Goal: Information Seeking & Learning: Stay updated

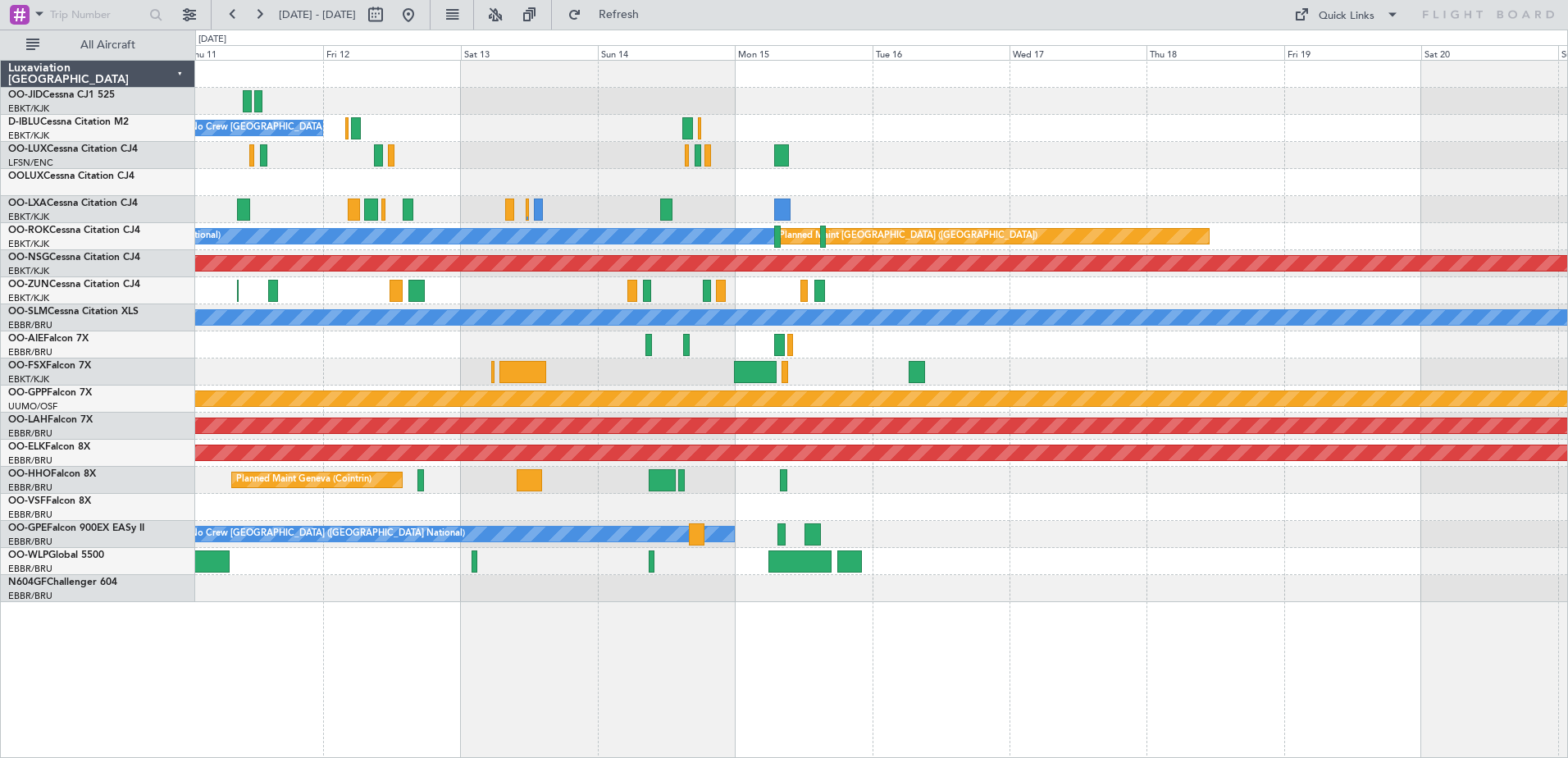
click at [1356, 126] on div "No Crew [GEOGRAPHIC_DATA] ([GEOGRAPHIC_DATA] National)" at bounding box center [881, 128] width 1372 height 27
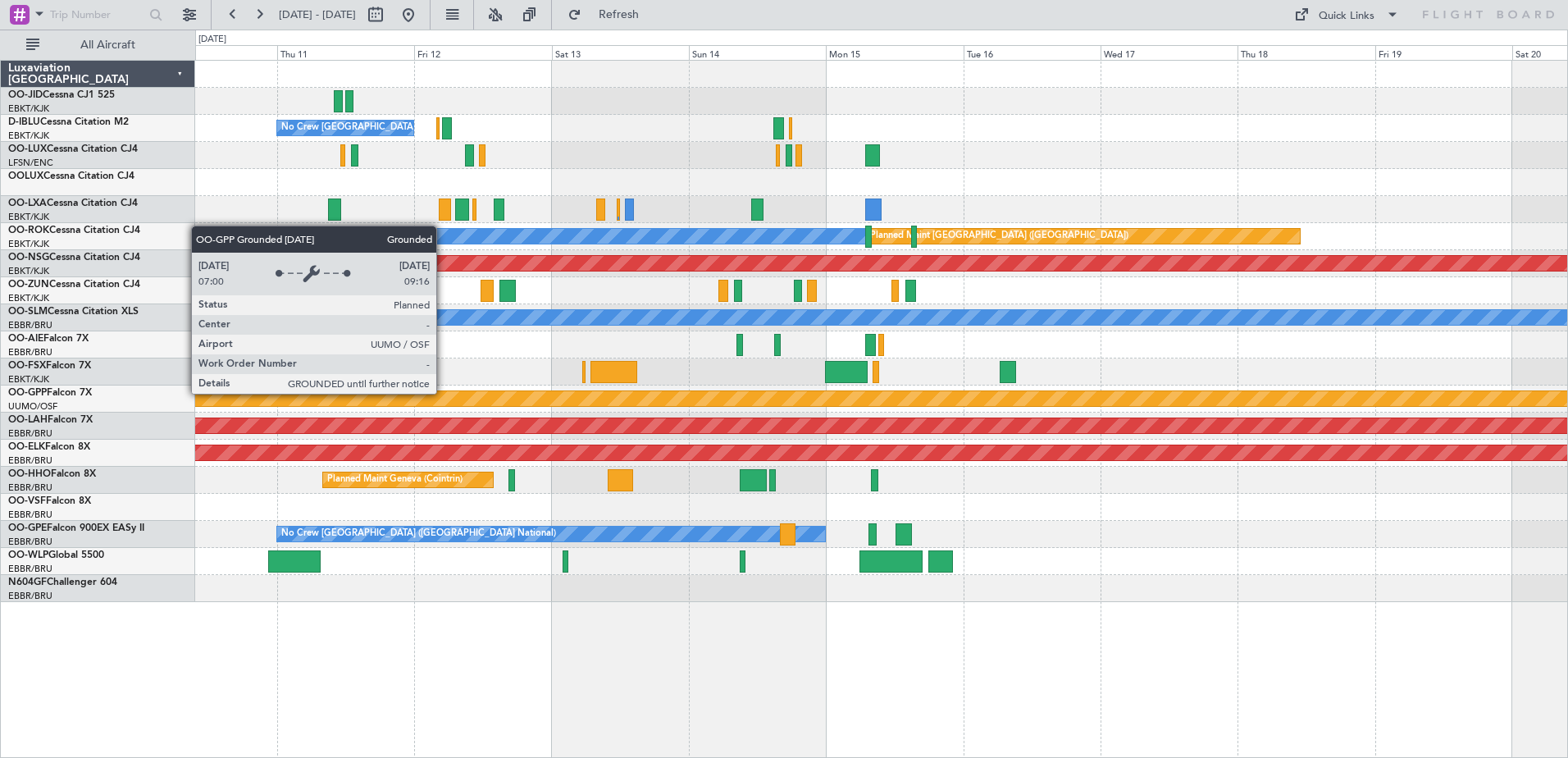
click at [599, 389] on div "Grounded [PERSON_NAME]" at bounding box center [881, 399] width 1372 height 27
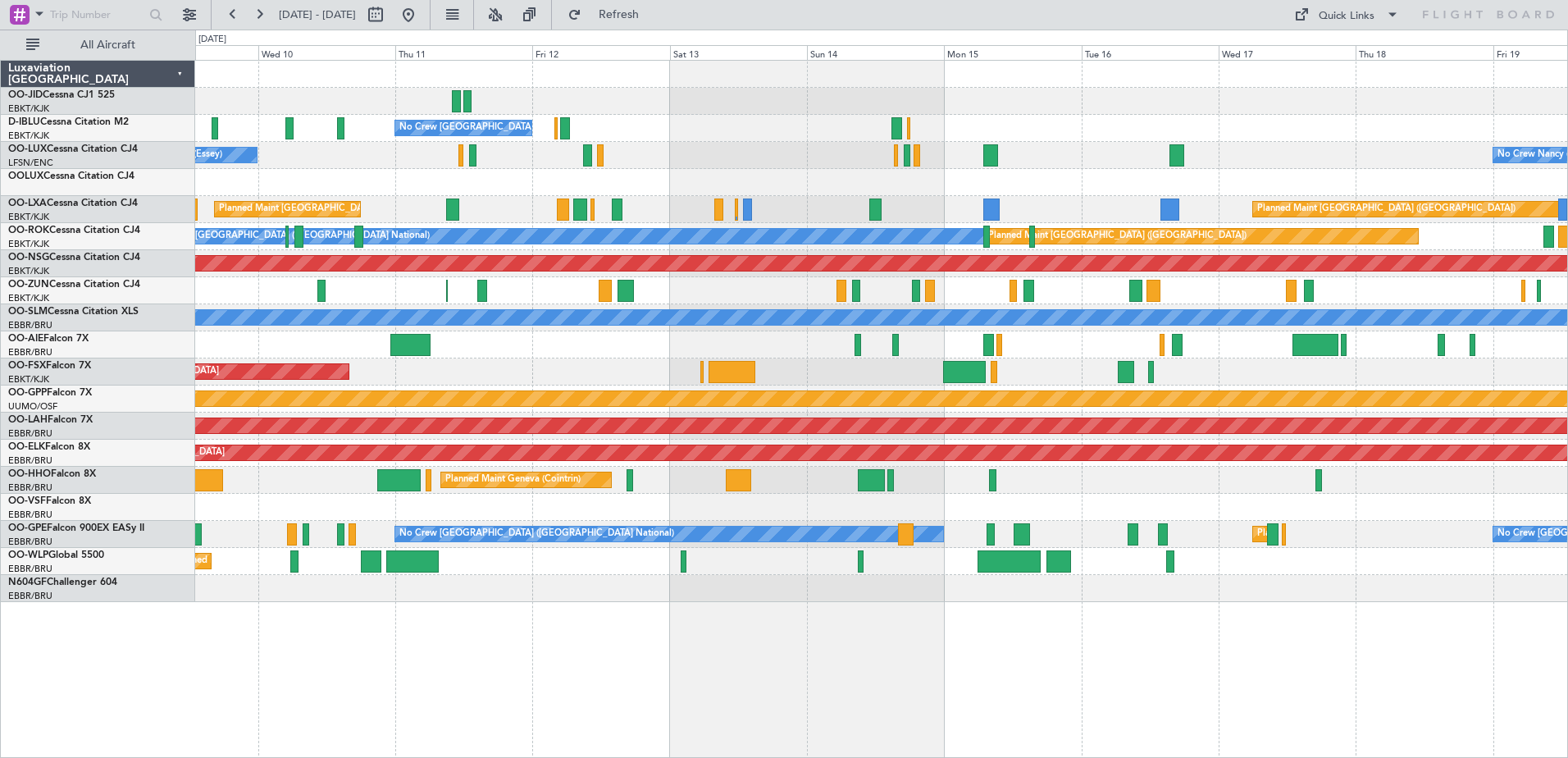
click at [1010, 515] on div at bounding box center [881, 506] width 1372 height 27
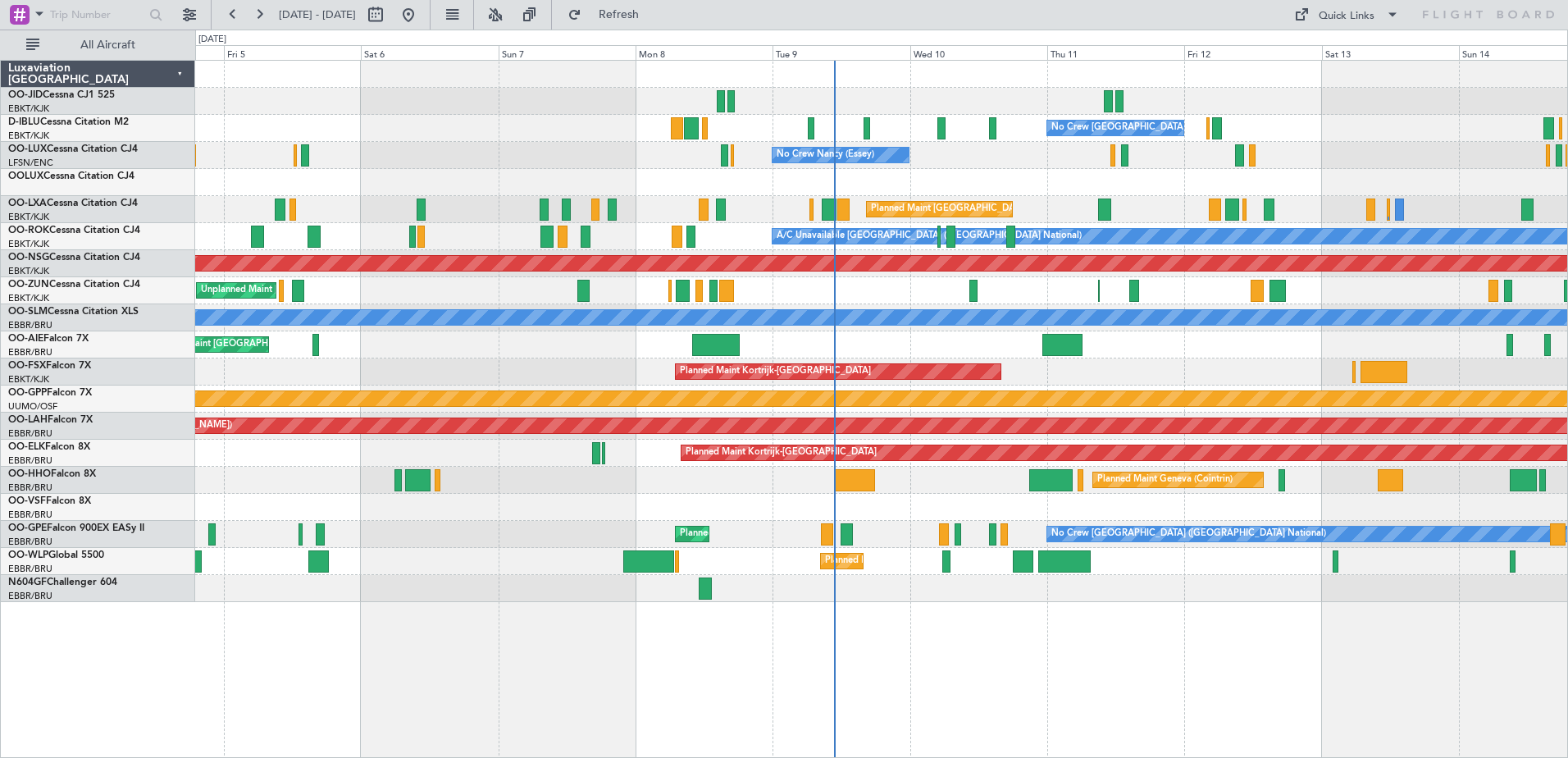
click at [1188, 641] on div "No Crew [GEOGRAPHIC_DATA] ([GEOGRAPHIC_DATA] National) No Crew [GEOGRAPHIC_DATA…" at bounding box center [881, 409] width 1373 height 698
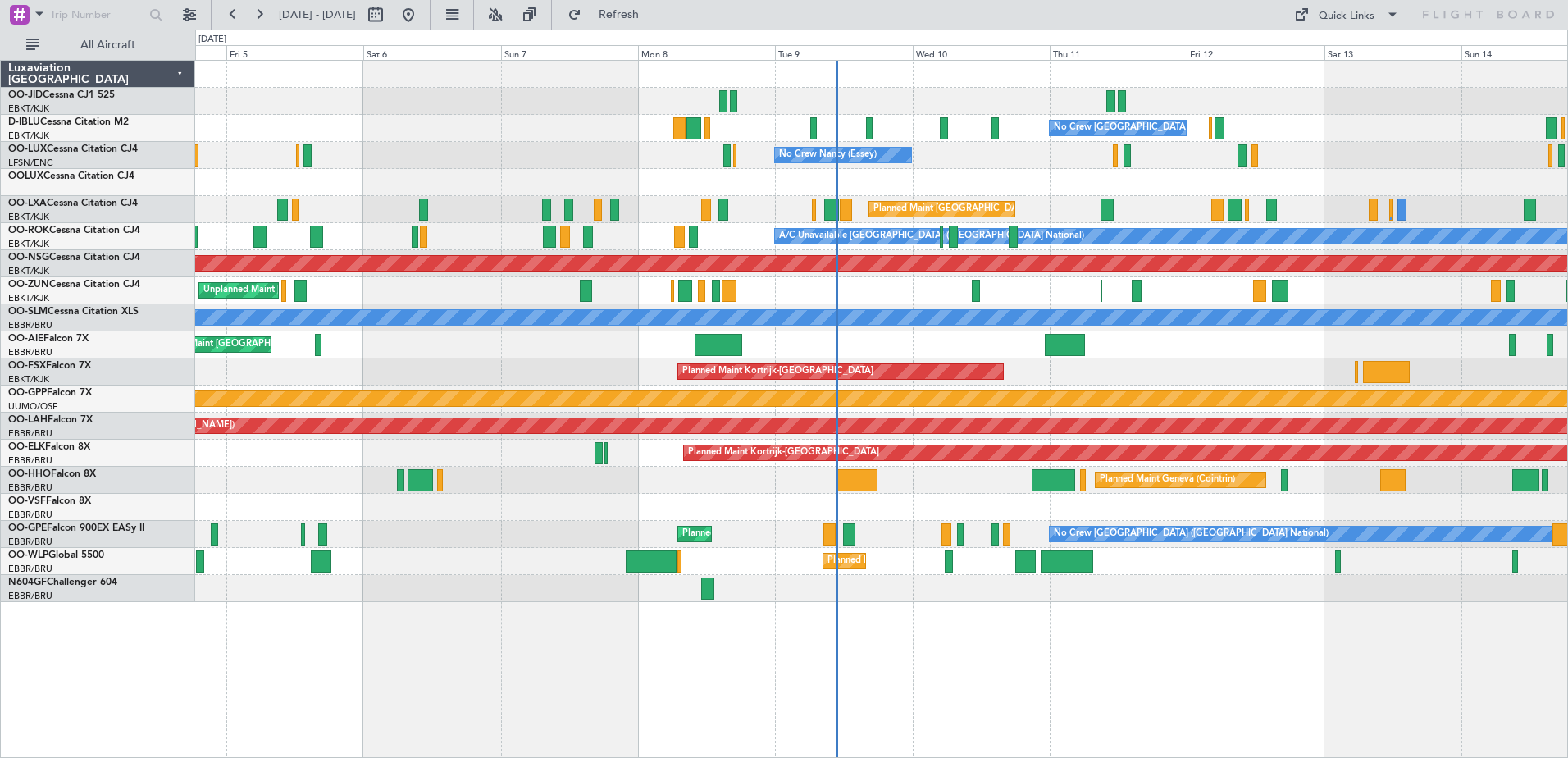
drag, startPoint x: 689, startPoint y: 635, endPoint x: 298, endPoint y: 629, distance: 391.0
drag, startPoint x: 298, startPoint y: 629, endPoint x: 1350, endPoint y: 161, distance: 1151.4
click at [1365, 146] on div "No Crew [PERSON_NAME] ([PERSON_NAME]) No Crew [PERSON_NAME] ([PERSON_NAME])" at bounding box center [881, 155] width 1372 height 27
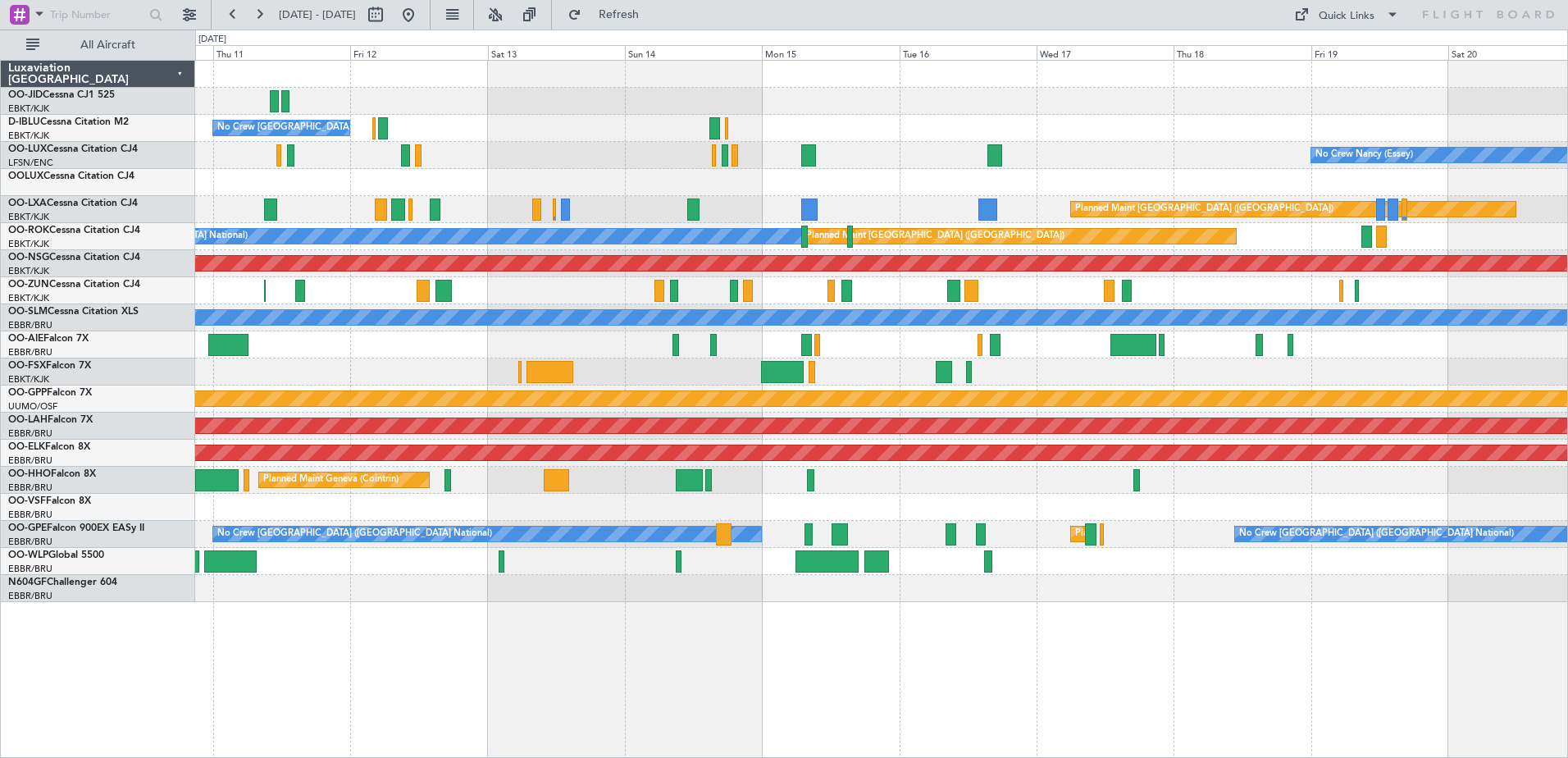
click at [524, 0] on html "[DATE] - [DATE] Refresh Quick Links All Aircraft No Crew [GEOGRAPHIC_DATA] (Bru…" at bounding box center [784, 379] width 1568 height 758
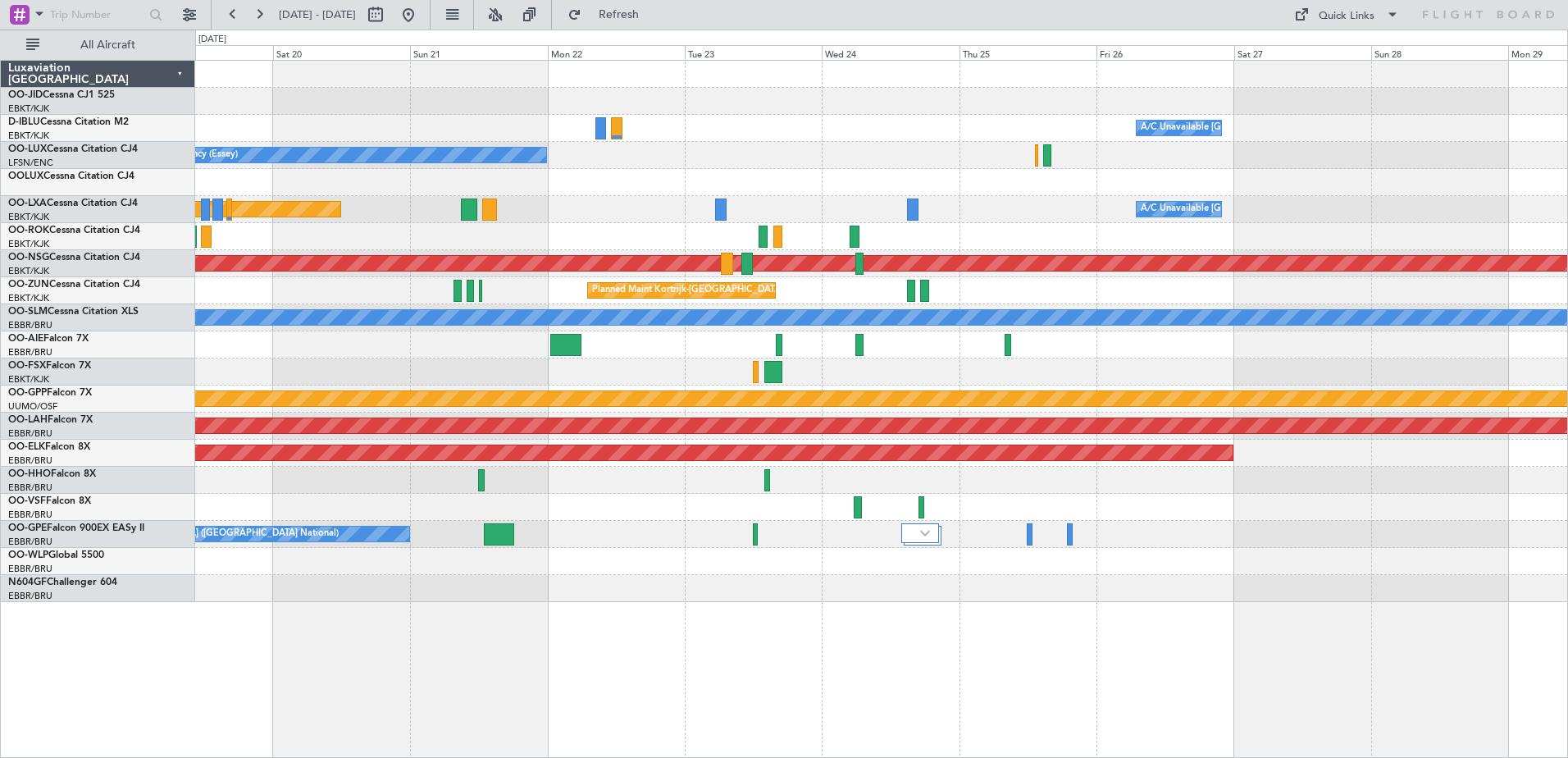
click at [0, 237] on html "[DATE] - [DATE] Refresh Quick Links All Aircraft A/C Unavailable [GEOGRAPHIC_DA…" at bounding box center [784, 379] width 1568 height 758
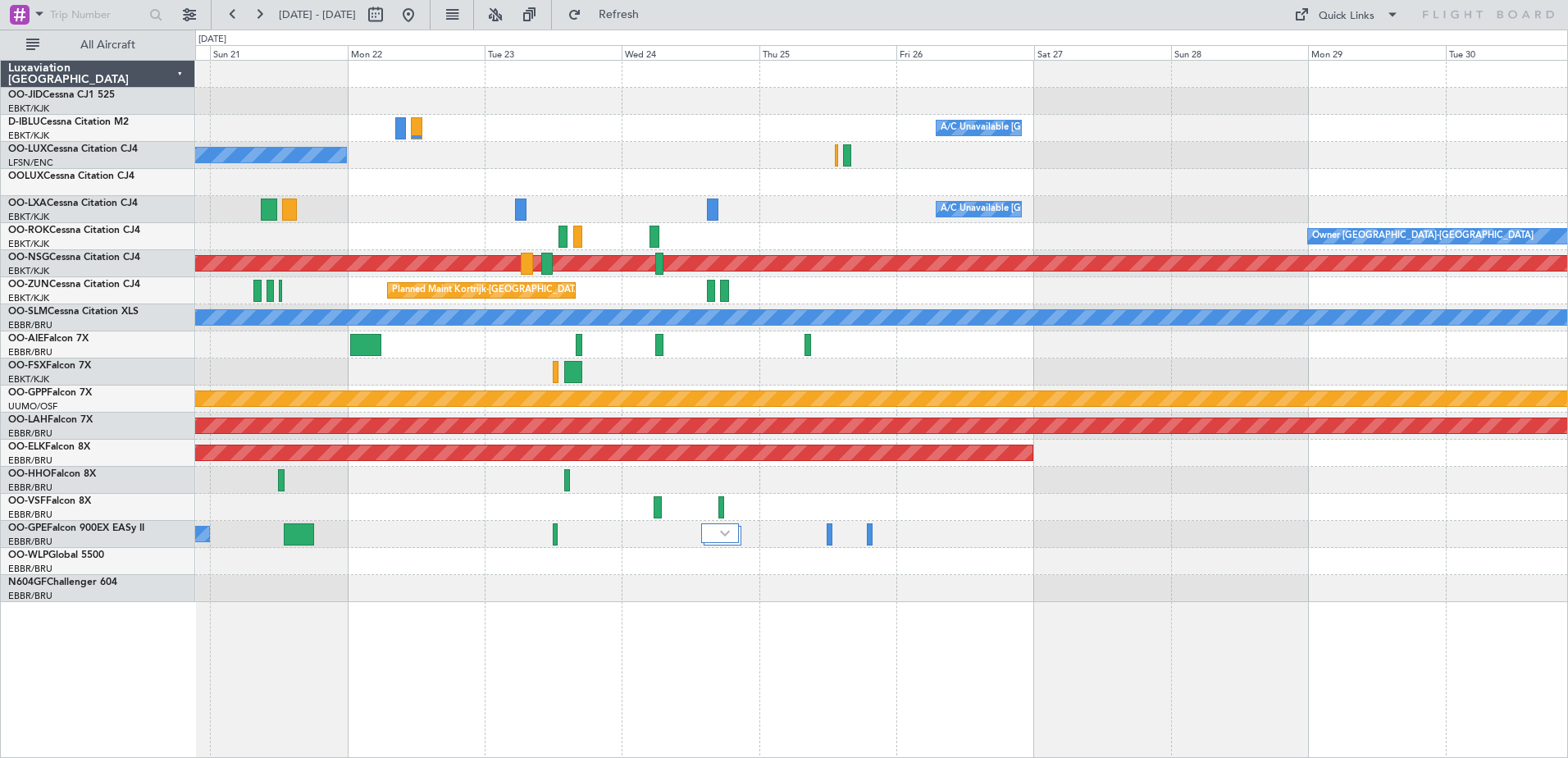
click at [865, 218] on div "A/C Unavailable [GEOGRAPHIC_DATA] ([GEOGRAPHIC_DATA] National) Planned Maint [G…" at bounding box center [881, 209] width 1372 height 27
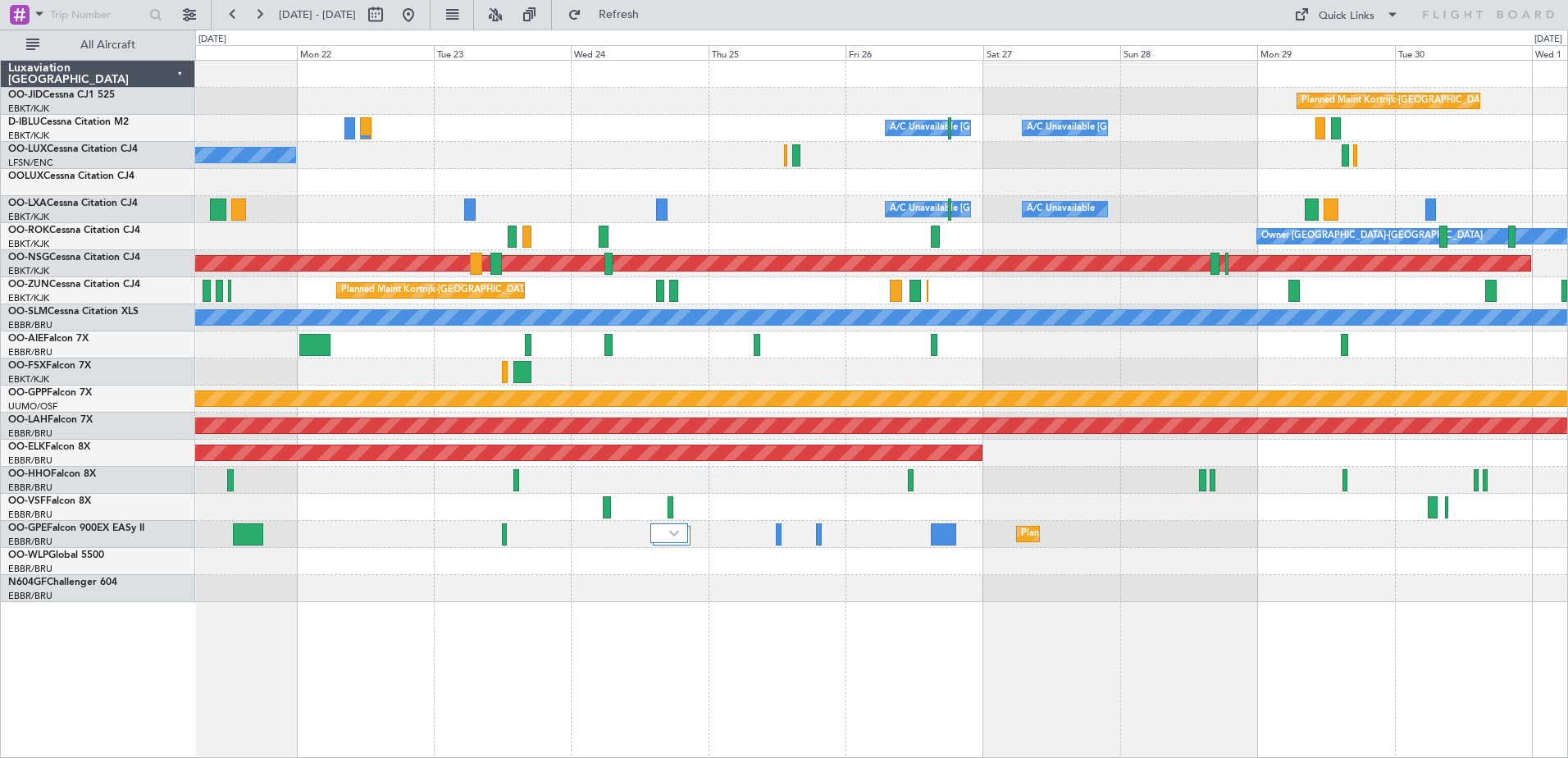
click at [1054, 599] on div at bounding box center [881, 587] width 1372 height 27
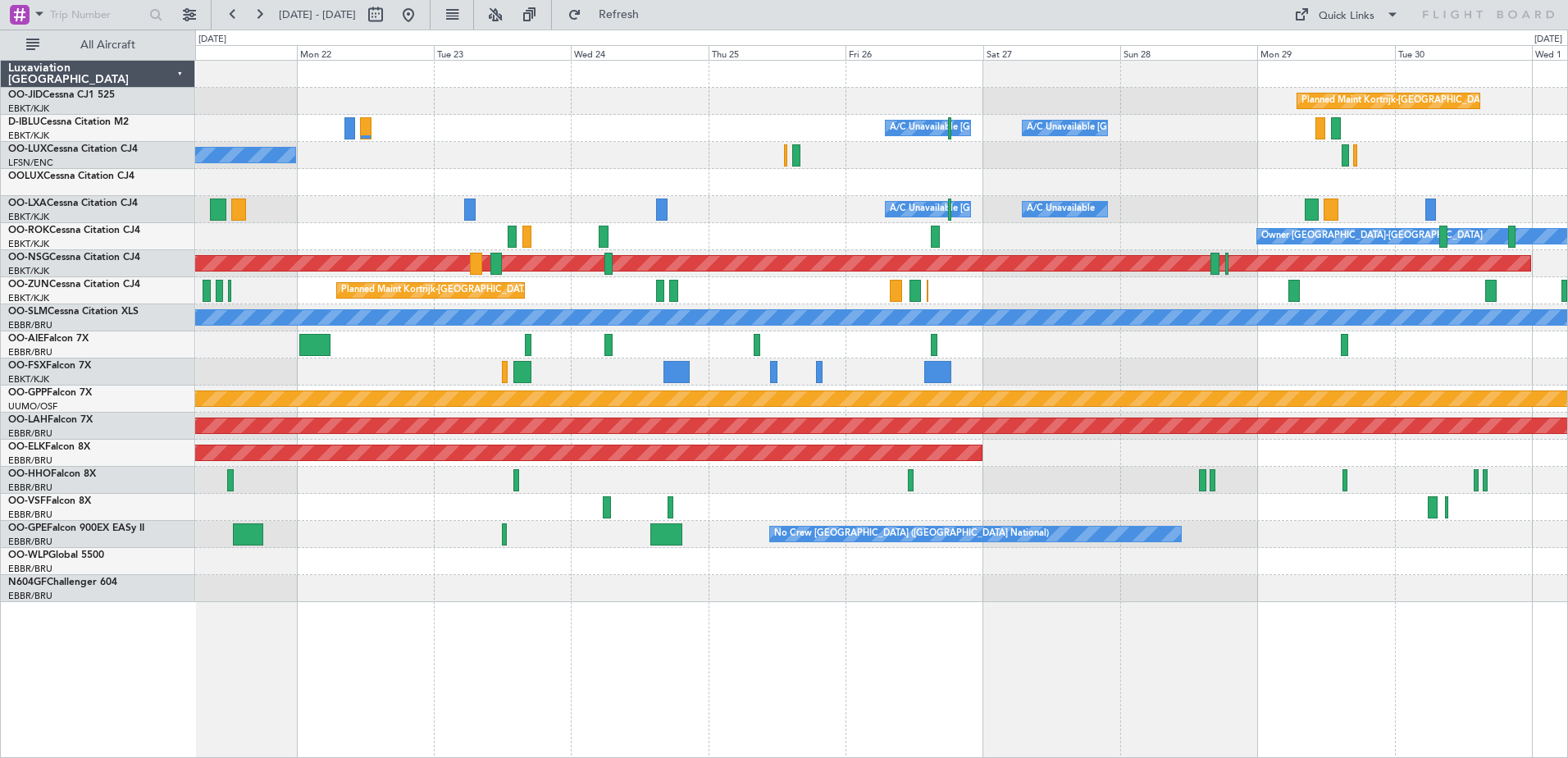
click at [919, 184] on div "Planned Maint Kortrijk-[GEOGRAPHIC_DATA] A/C Unavailable [GEOGRAPHIC_DATA] ([GE…" at bounding box center [881, 332] width 1372 height 541
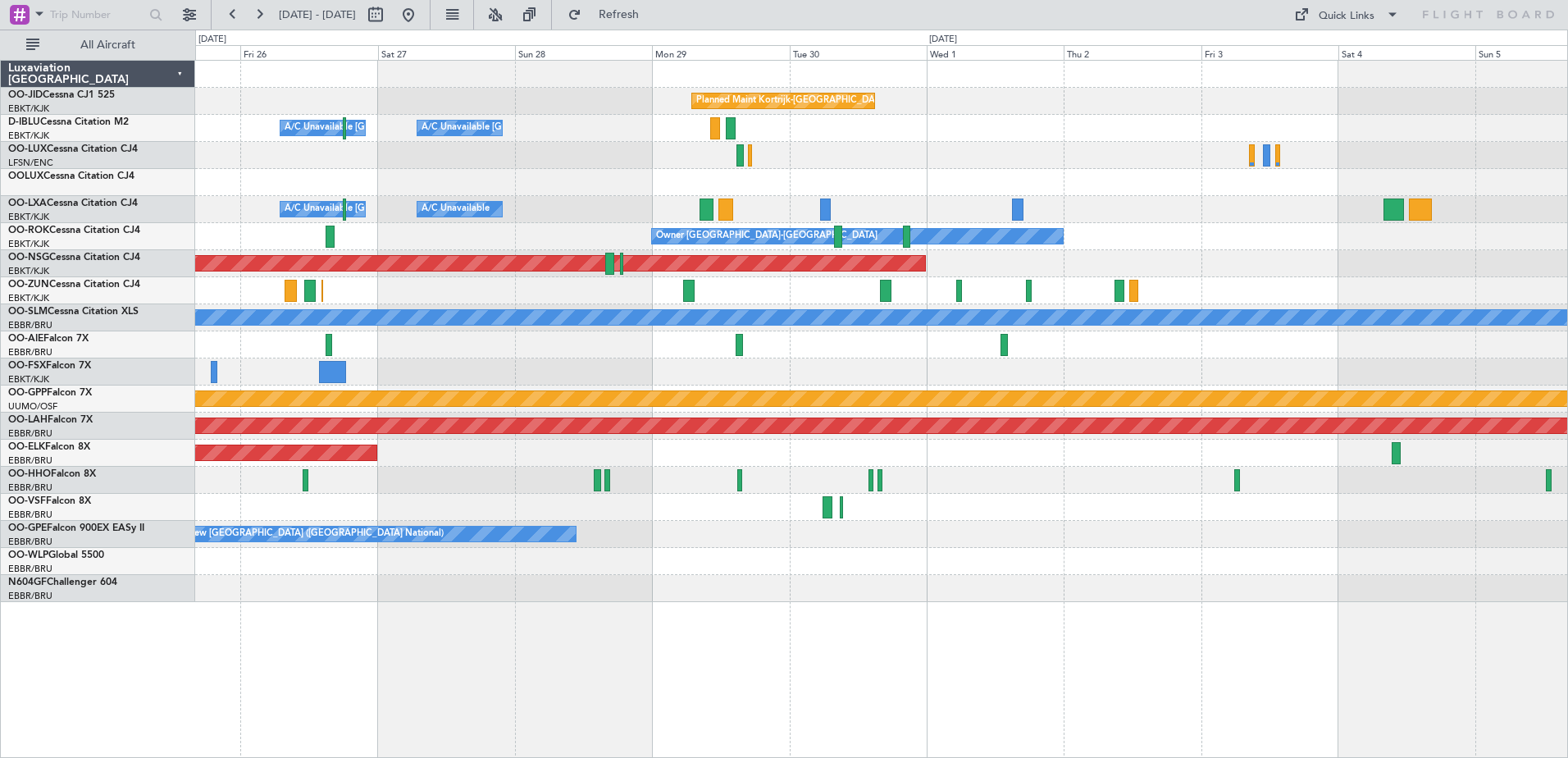
click at [1033, 205] on div "Planned Maint Kortrijk-[GEOGRAPHIC_DATA] A/C Unavailable [GEOGRAPHIC_DATA] ([GE…" at bounding box center [881, 332] width 1372 height 541
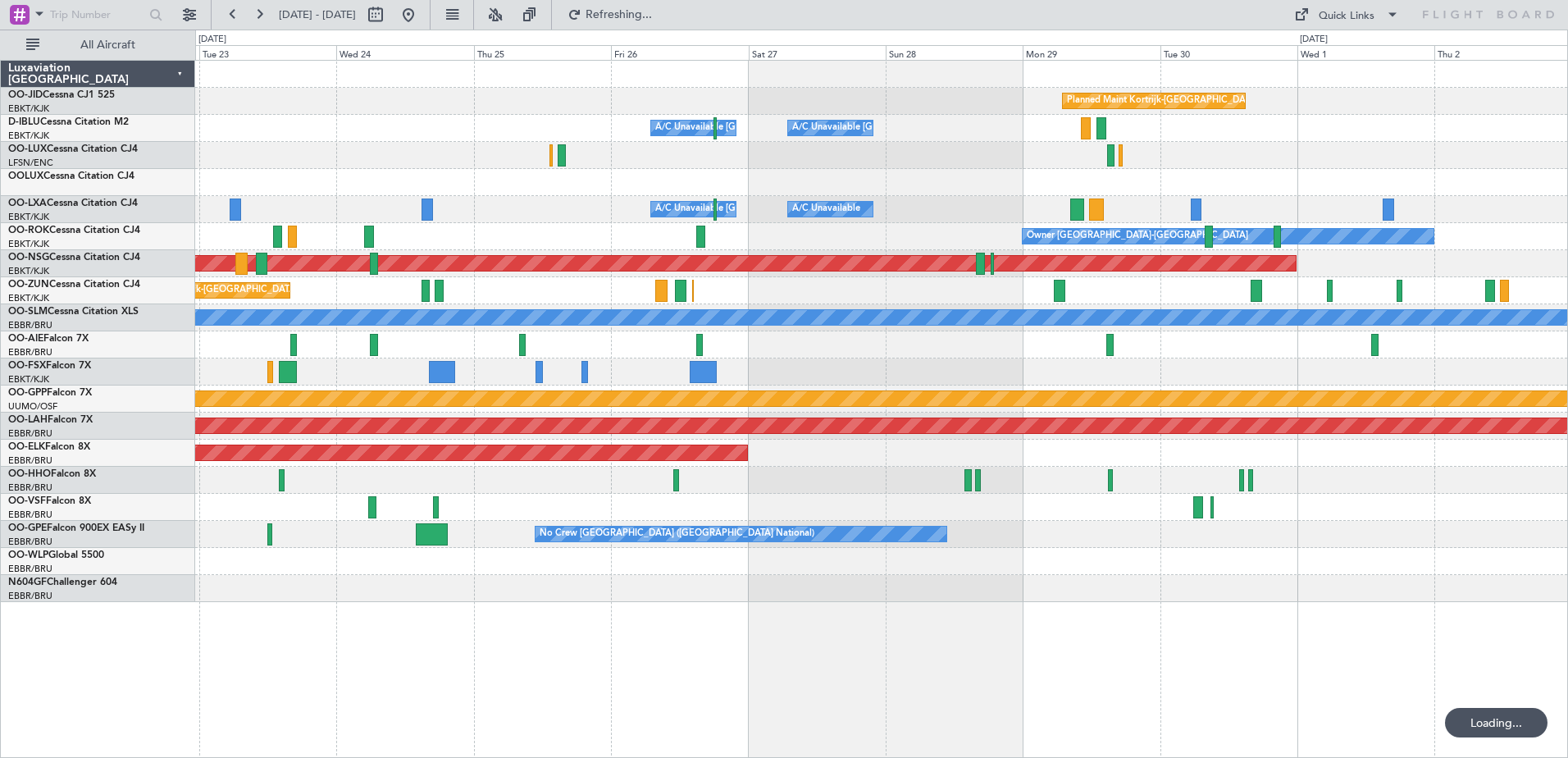
click at [1450, 194] on div "Planned Maint Kortrijk-[GEOGRAPHIC_DATA] A/C Unavailable [GEOGRAPHIC_DATA] ([GE…" at bounding box center [881, 332] width 1372 height 541
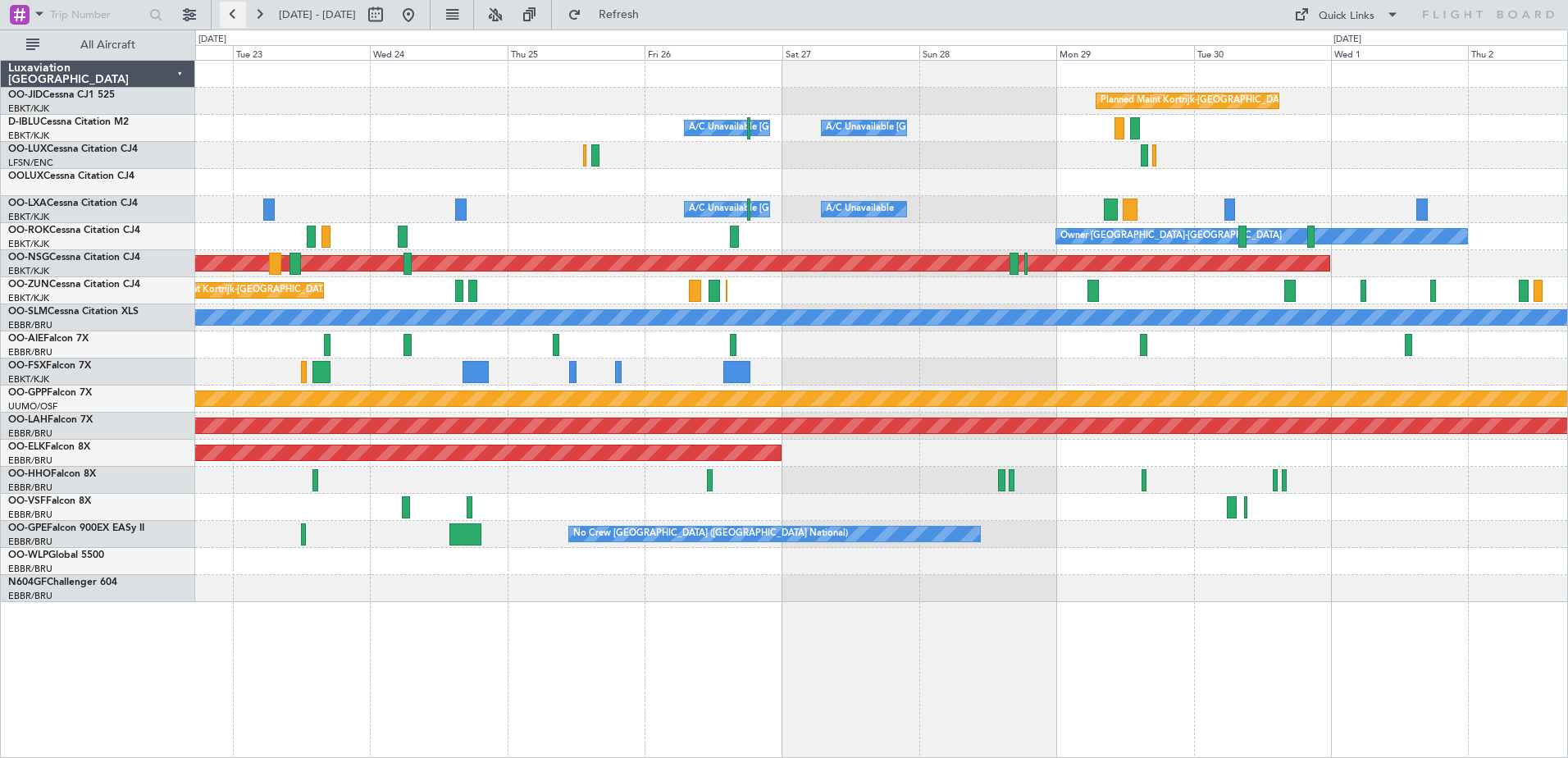
click at [231, 10] on button at bounding box center [232, 15] width 26 height 26
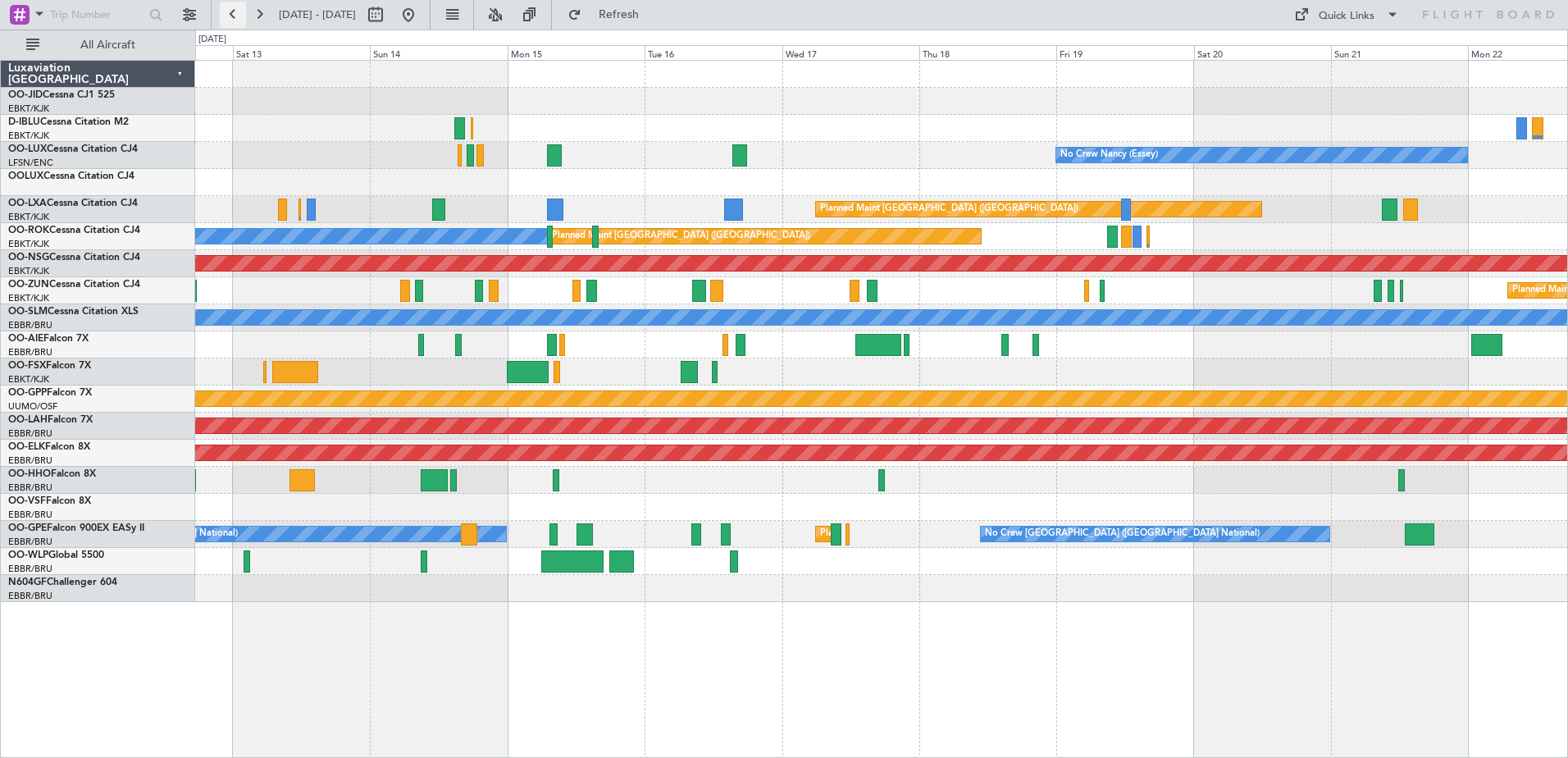
click at [232, 16] on button at bounding box center [232, 15] width 26 height 26
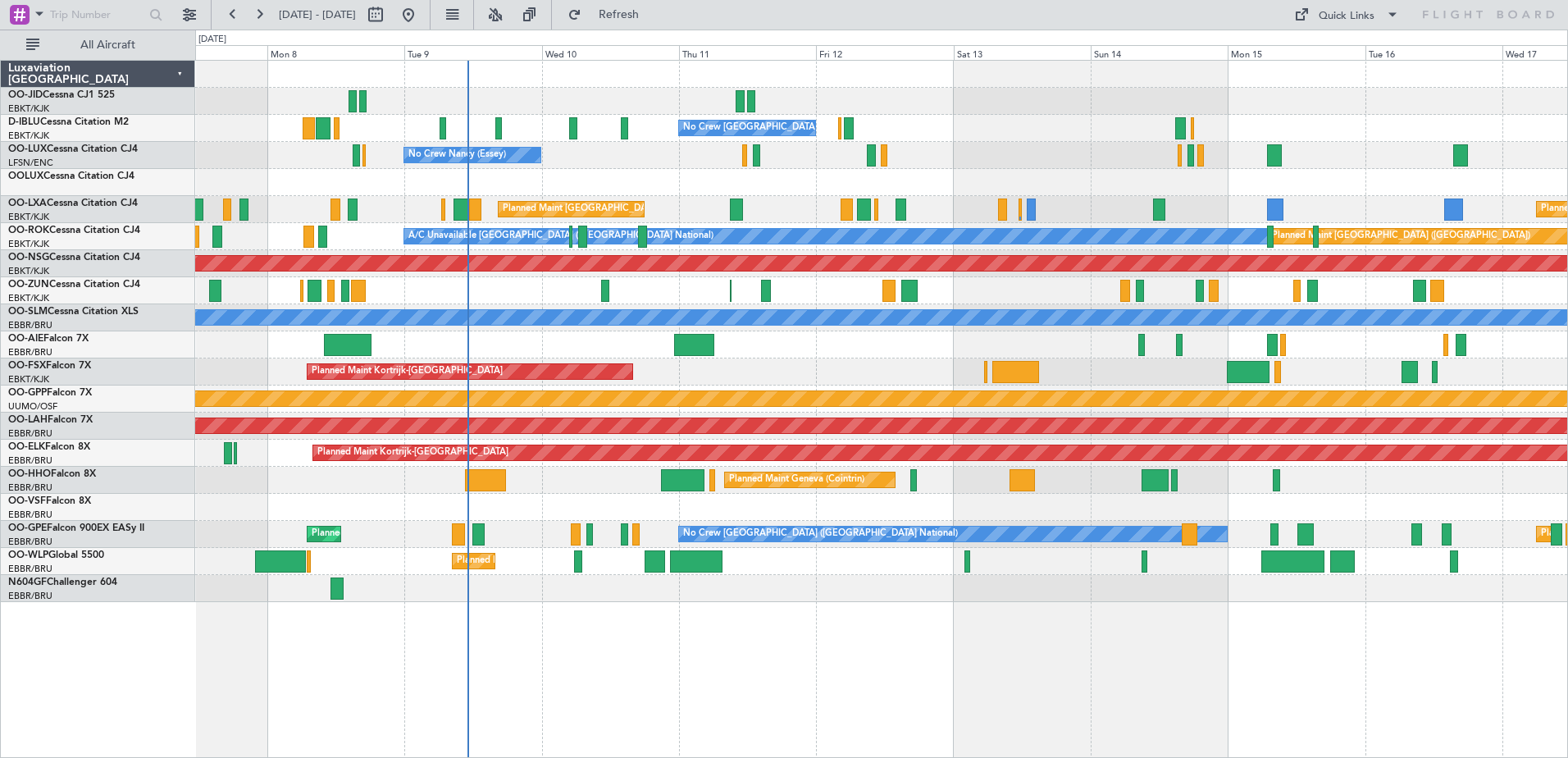
click at [789, 343] on div "No Crew [GEOGRAPHIC_DATA] ([GEOGRAPHIC_DATA] National) No Crew [PERSON_NAME] ([…" at bounding box center [881, 332] width 1372 height 541
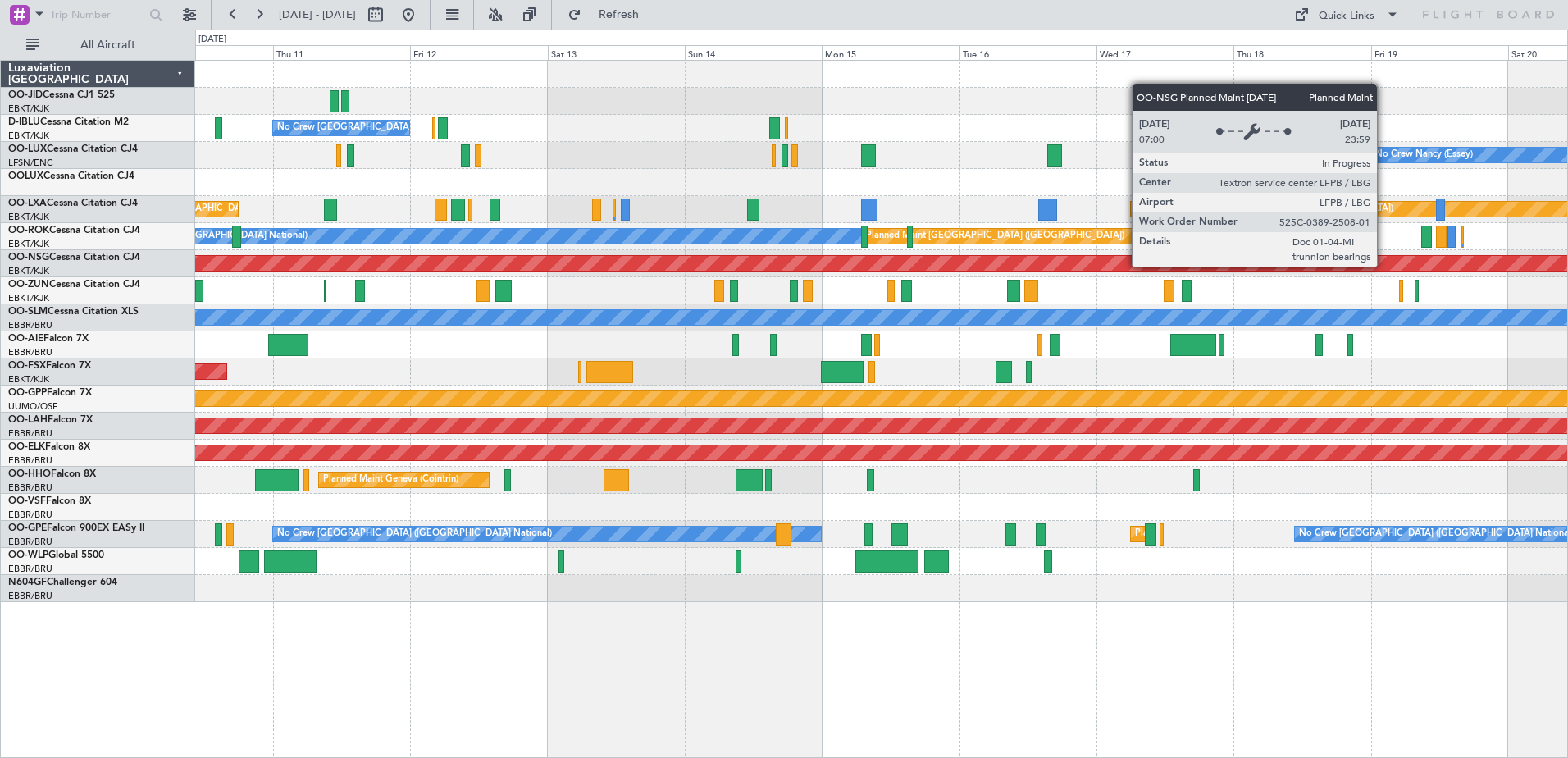
click at [1040, 277] on div "No Crew [GEOGRAPHIC_DATA] ([GEOGRAPHIC_DATA] National) No Crew [PERSON_NAME] ([…" at bounding box center [881, 332] width 1372 height 541
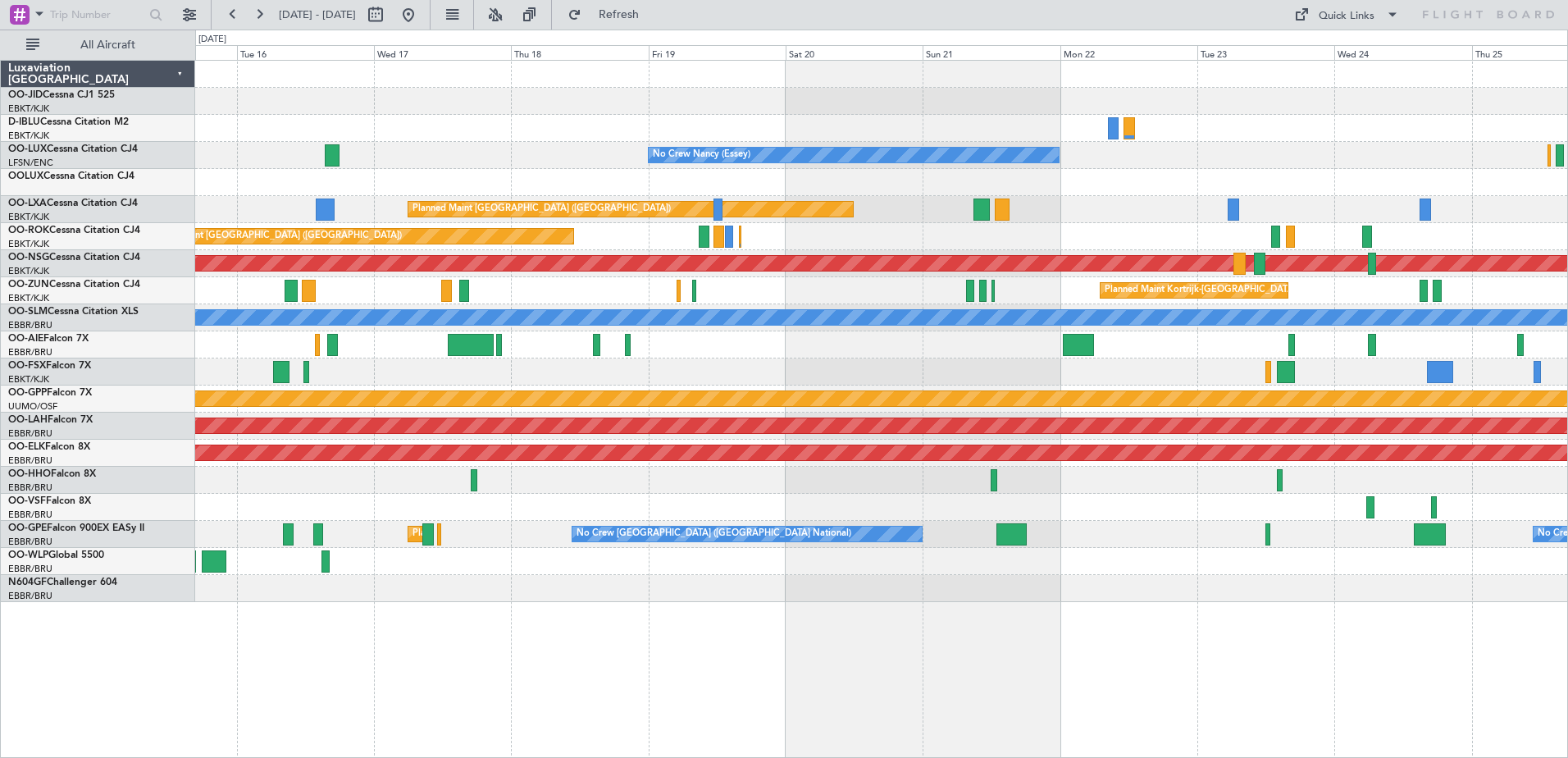
click at [1080, 225] on div "A/C Unavailable [GEOGRAPHIC_DATA] ([GEOGRAPHIC_DATA] National) A/C Unavailable …" at bounding box center [881, 332] width 1372 height 541
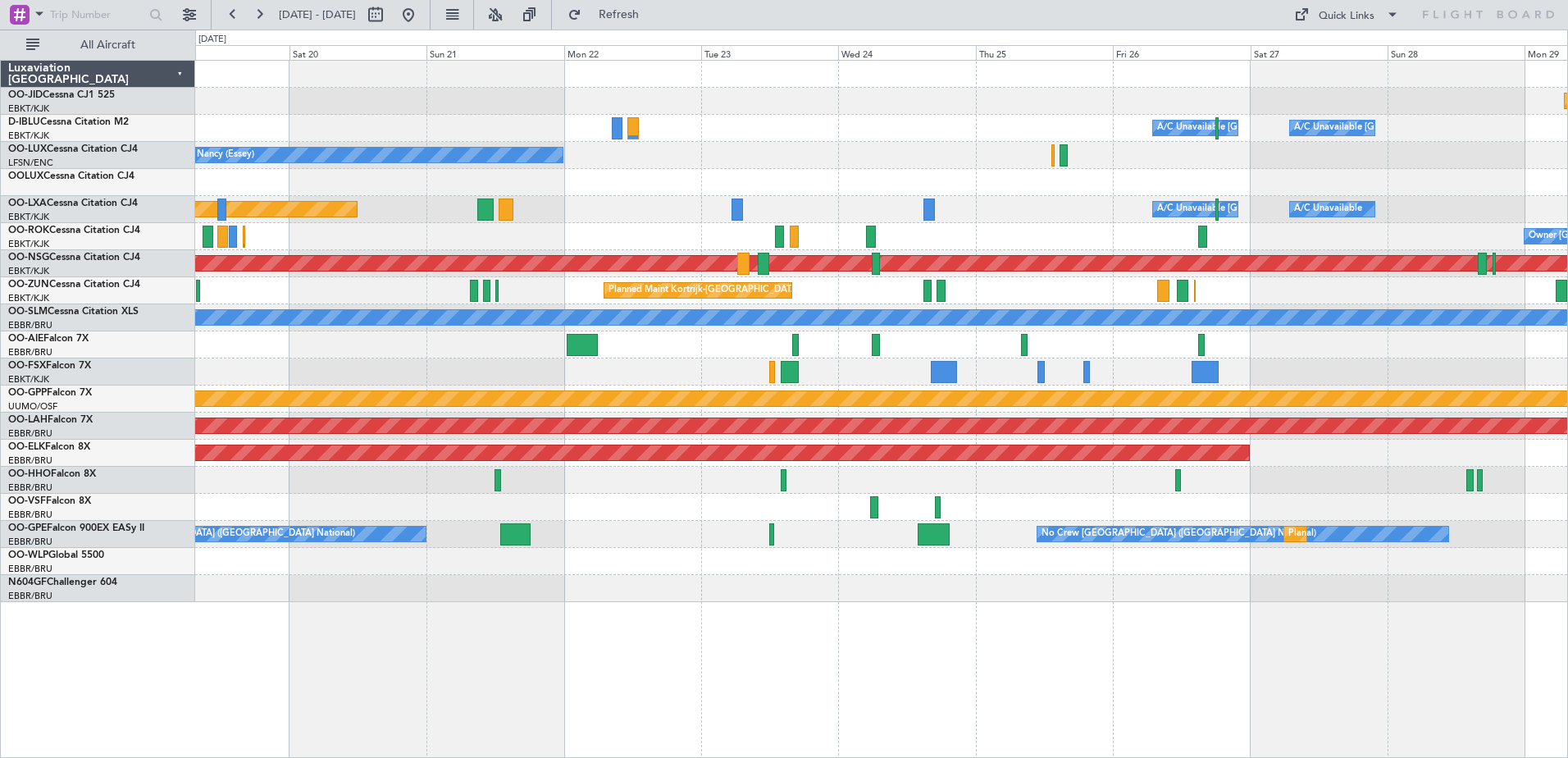
click at [977, 221] on div "Planned Maint [GEOGRAPHIC_DATA] ([GEOGRAPHIC_DATA]) A/C Unavailable [GEOGRAPHIC…" at bounding box center [881, 209] width 1372 height 27
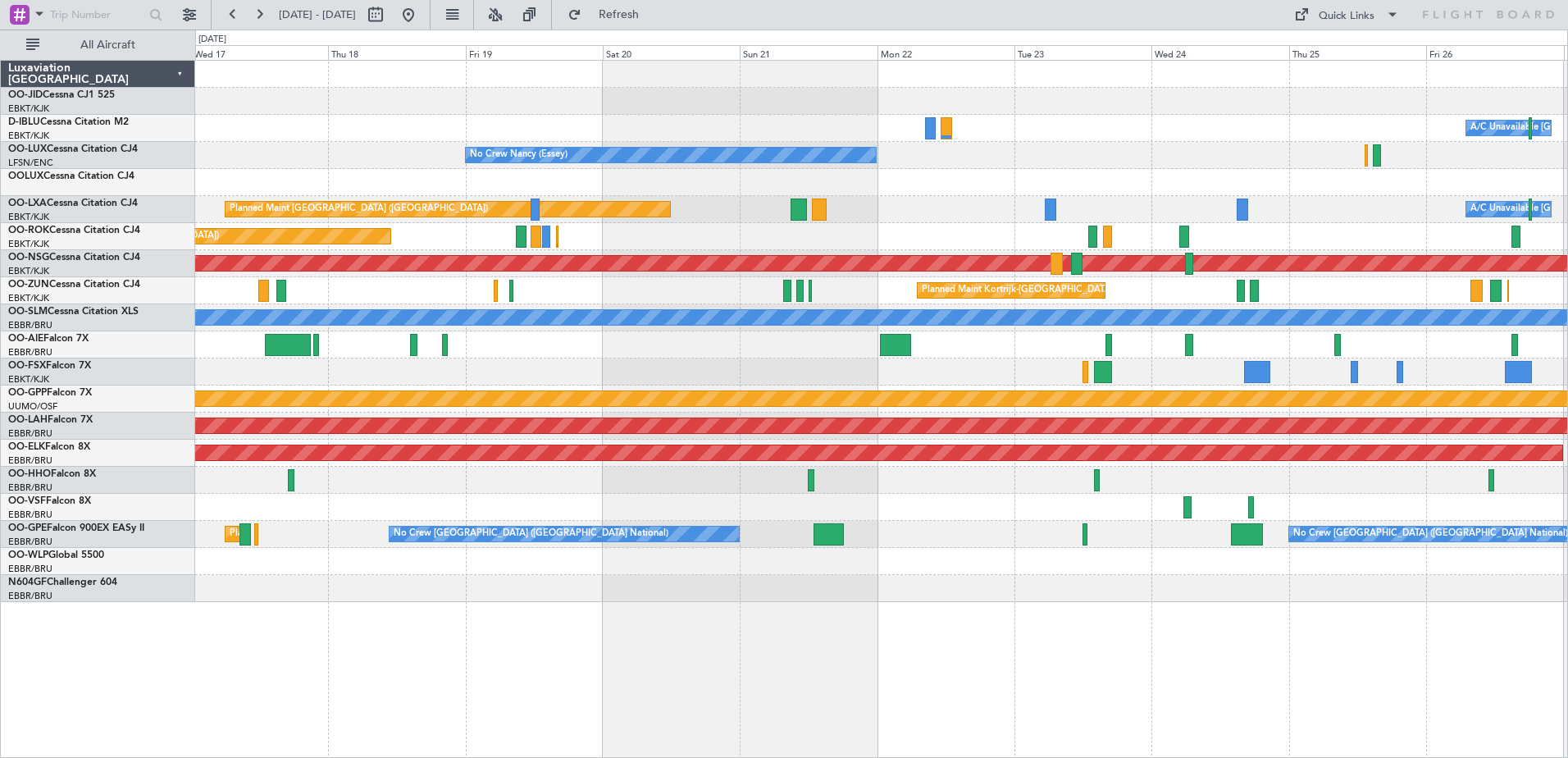
click at [781, 479] on div at bounding box center [881, 480] width 1372 height 27
